Goal: Task Accomplishment & Management: Use online tool/utility

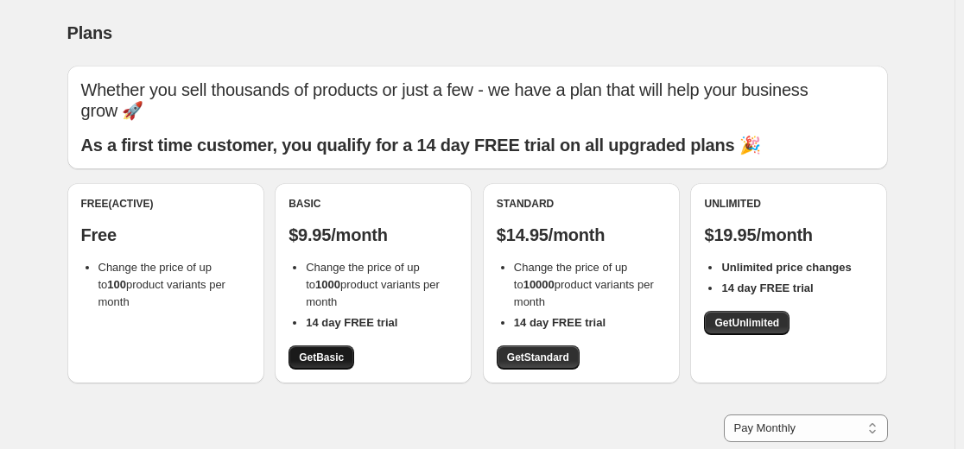
click at [321, 361] on span "Get Basic" at bounding box center [321, 358] width 45 height 14
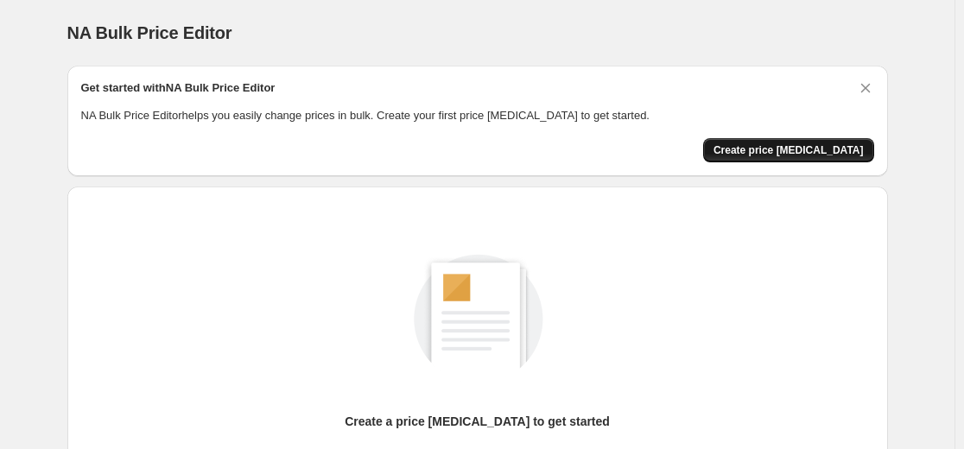
click at [787, 148] on span "Create price change job" at bounding box center [789, 150] width 150 height 14
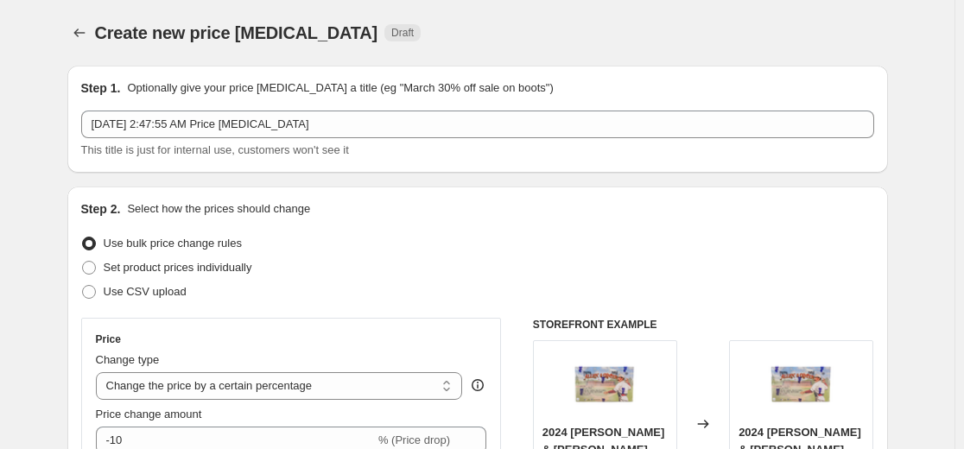
select select "percentage"
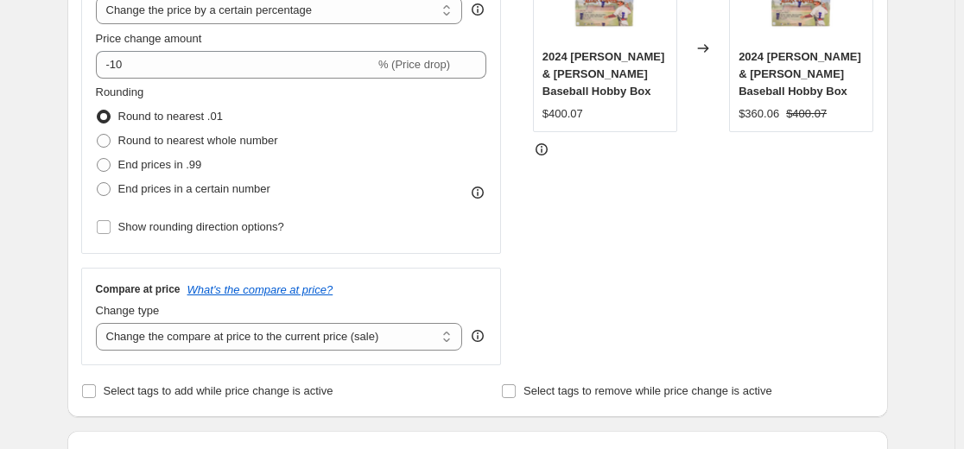
scroll to position [346, 0]
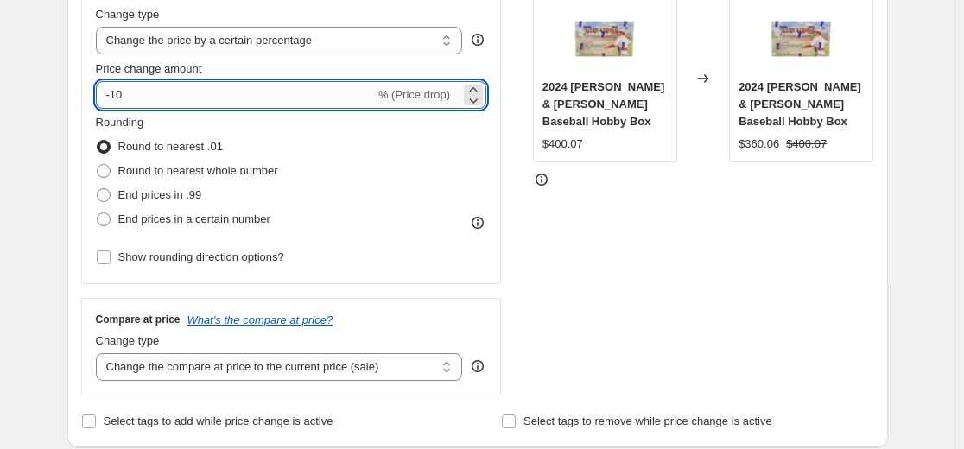
click at [327, 97] on input "-10" at bounding box center [235, 95] width 279 height 28
type input "-1"
type input "-30"
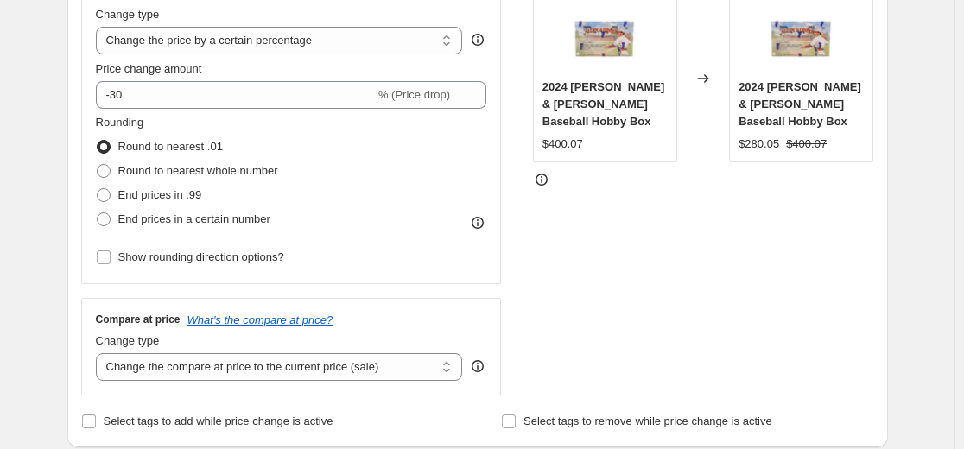
click at [560, 263] on div "STOREFRONT EXAMPLE 2024 [PERSON_NAME] & [PERSON_NAME] Baseball Hobby Box $400.0…" at bounding box center [703, 183] width 341 height 423
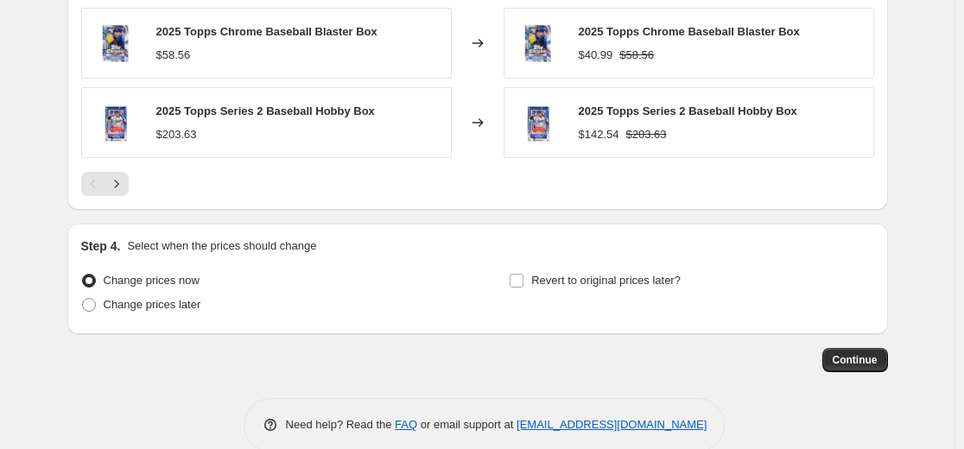
scroll to position [1279, 0]
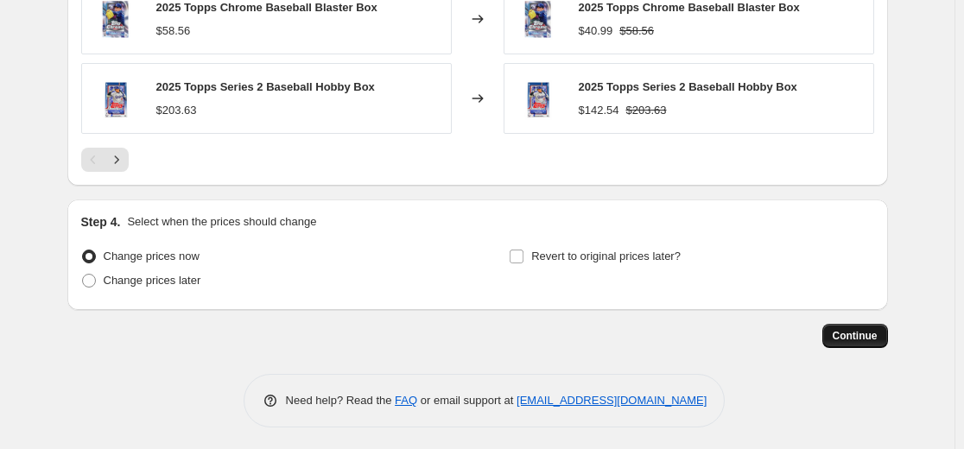
click at [882, 336] on button "Continue" at bounding box center [856, 336] width 66 height 24
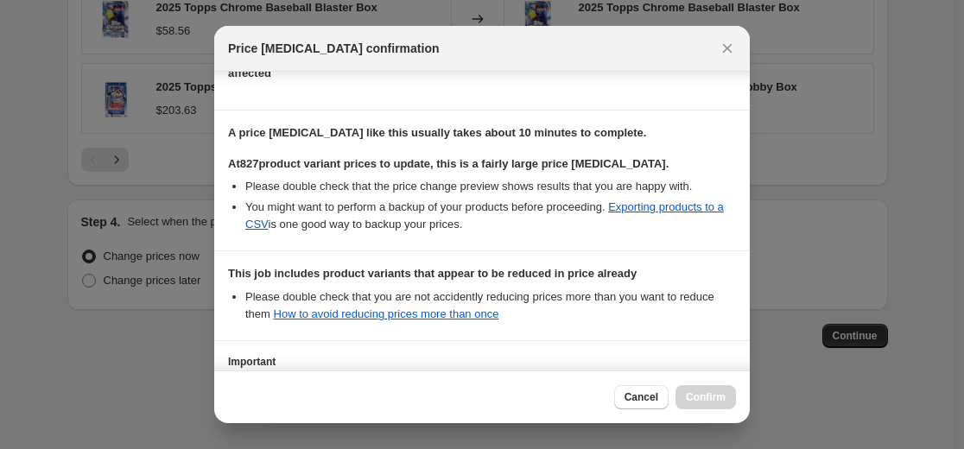
scroll to position [373, 0]
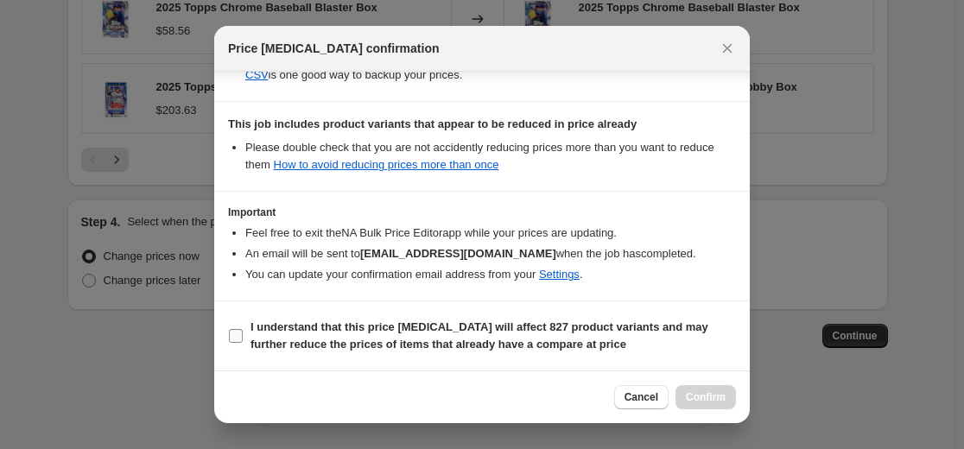
drag, startPoint x: 345, startPoint y: 342, endPoint x: 409, endPoint y: 334, distance: 64.4
click at [345, 342] on b "I understand that this price [MEDICAL_DATA] will affect 827 product variants an…" at bounding box center [480, 336] width 458 height 30
click at [243, 342] on input "I understand that this price [MEDICAL_DATA] will affect 827 product variants an…" at bounding box center [236, 336] width 14 height 14
checkbox input "true"
click at [715, 397] on span "Confirm" at bounding box center [706, 398] width 40 height 14
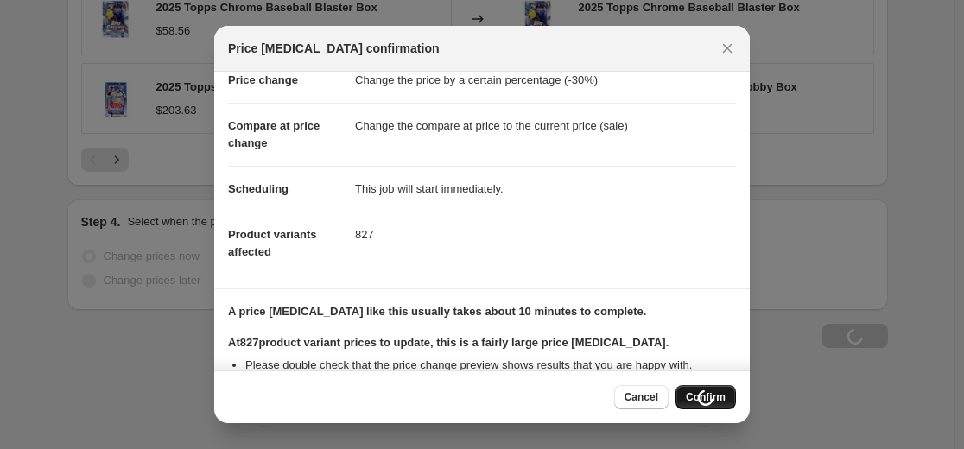
scroll to position [0, 0]
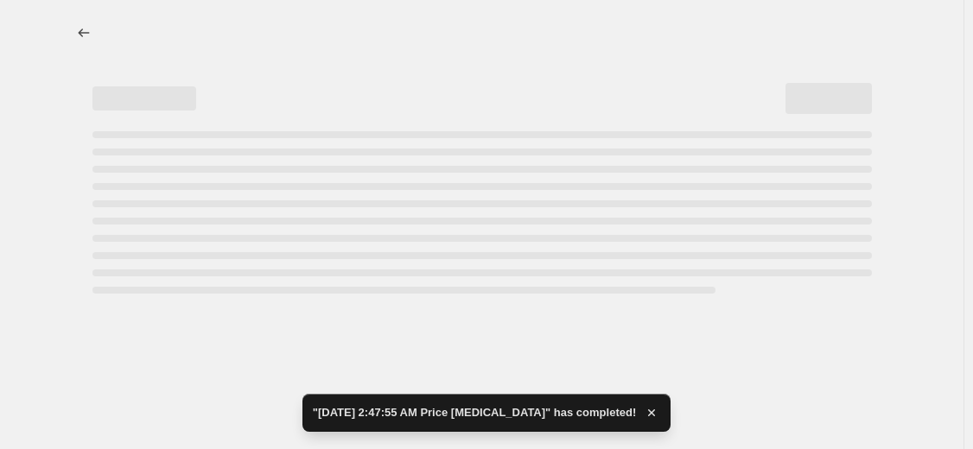
select select "percentage"
